Goal: Task Accomplishment & Management: Manage account settings

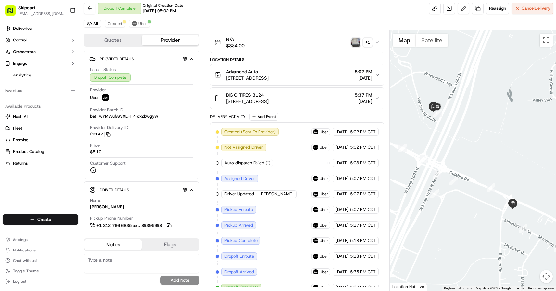
scroll to position [53, 0]
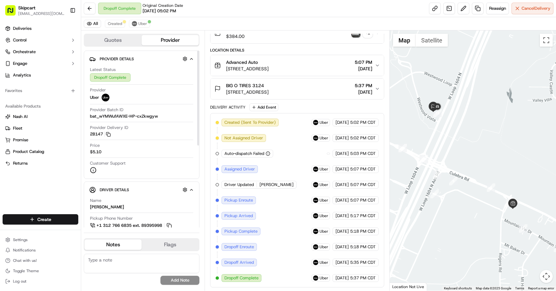
click at [122, 40] on button "Quotes" at bounding box center [112, 40] width 57 height 10
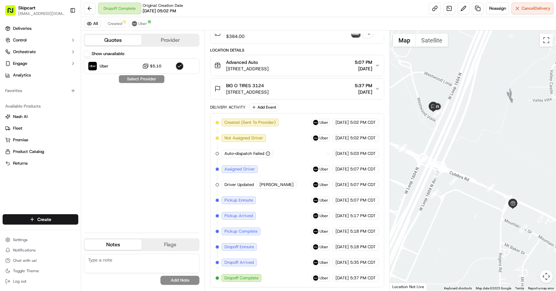
click at [168, 37] on button "Provider" at bounding box center [170, 40] width 57 height 10
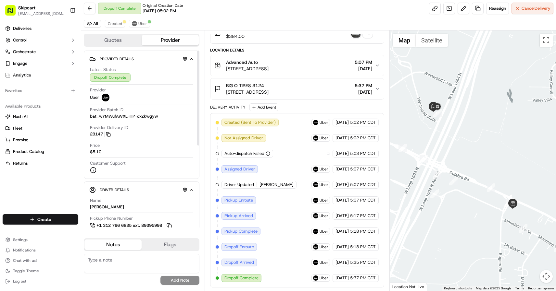
scroll to position [0, 0]
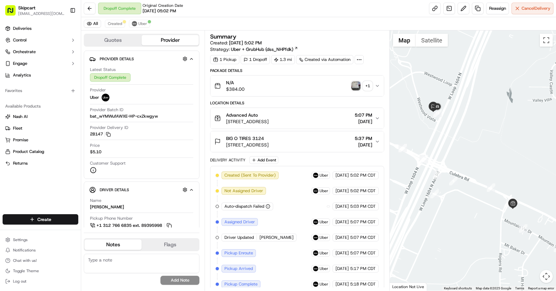
click at [287, 50] on span "Uber + GrubHub (dss_NHPfdk)" at bounding box center [262, 49] width 62 height 6
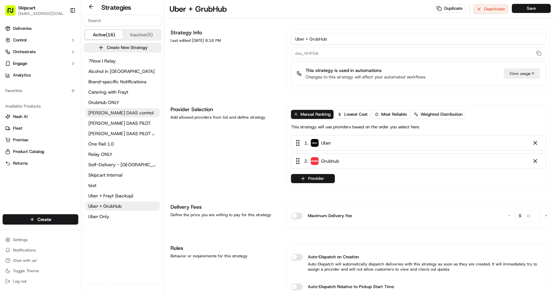
click at [126, 115] on span "[PERSON_NAME] DAAS control" at bounding box center [120, 113] width 65 height 6
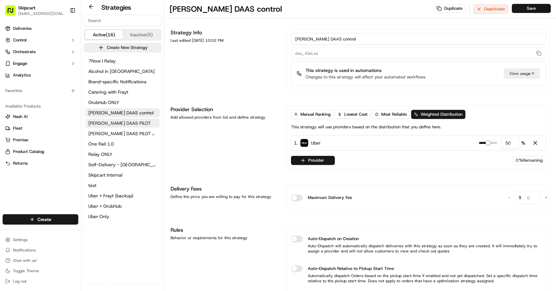
click at [123, 124] on span "[PERSON_NAME] DAAS PILOT" at bounding box center [119, 123] width 62 height 6
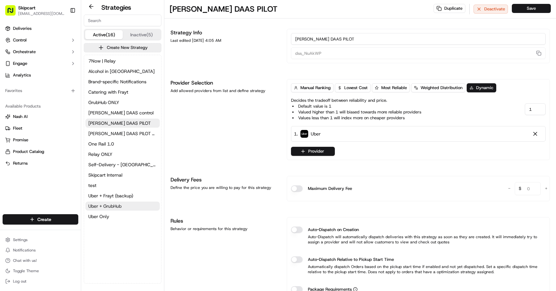
click at [101, 207] on span "Uber + GrubHub" at bounding box center [104, 206] width 33 height 6
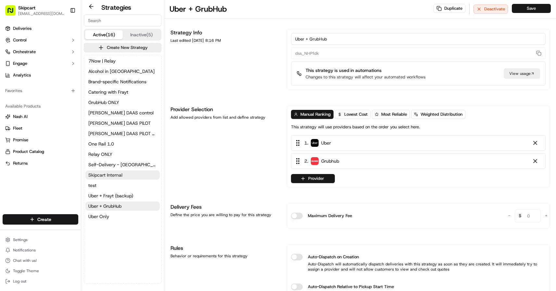
click at [110, 175] on span "Skipcart Internal" at bounding box center [105, 175] width 34 height 6
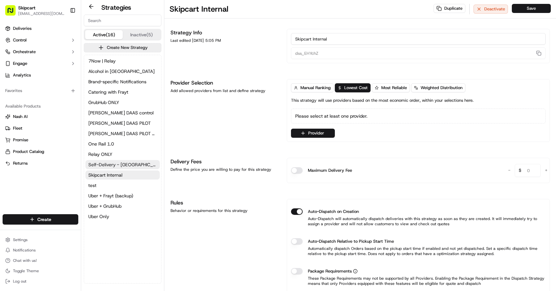
click at [115, 163] on span "Self-Delivery - [GEOGRAPHIC_DATA] (DD + Uber)" at bounding box center [122, 165] width 68 height 6
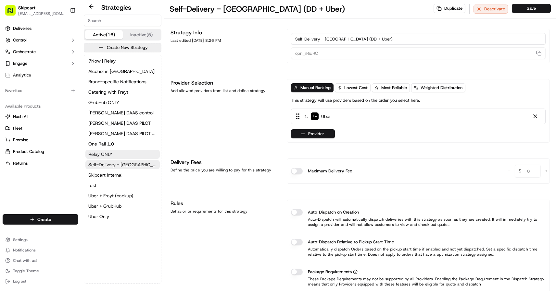
click at [111, 153] on span "Relay ONLY" at bounding box center [100, 154] width 24 height 6
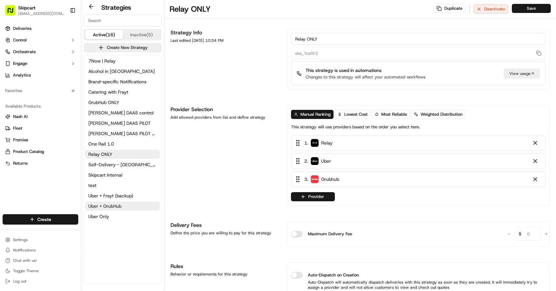
click at [104, 205] on span "Uber + GrubHub" at bounding box center [104, 206] width 33 height 6
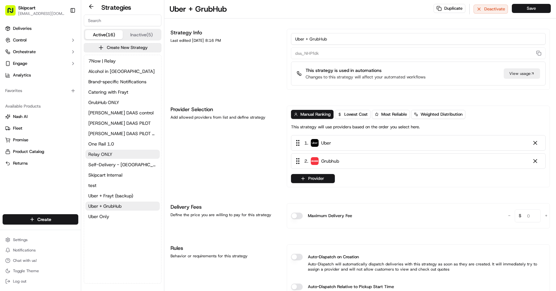
click at [113, 158] on button "Relay ONLY" at bounding box center [122, 154] width 74 height 9
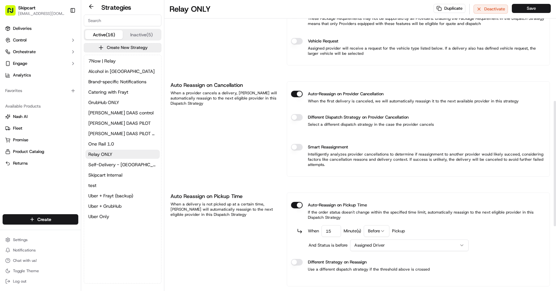
scroll to position [386, 0]
